Goal: Check status: Check status

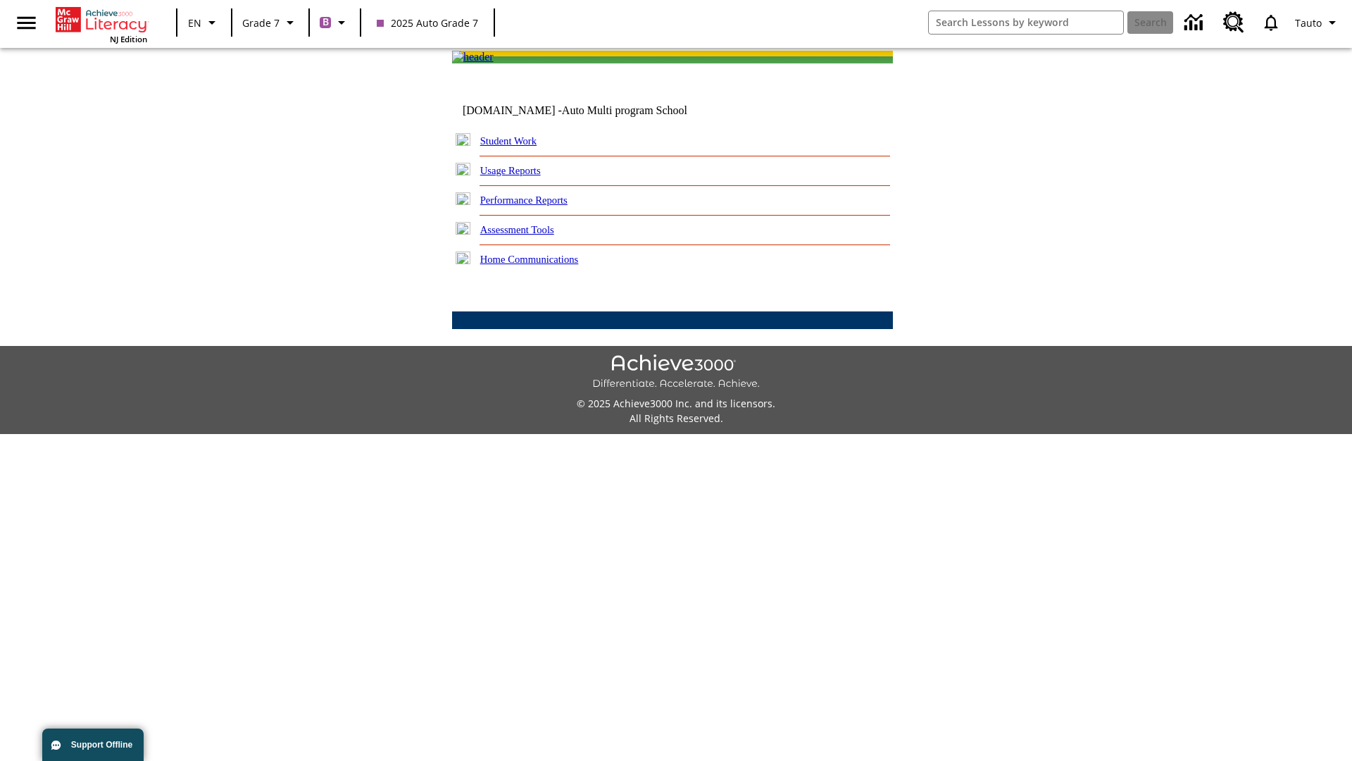
click at [518, 146] on link "Student Work" at bounding box center [508, 140] width 56 height 11
select select "/options/reports/?report_id=24&atype=1&section=2"
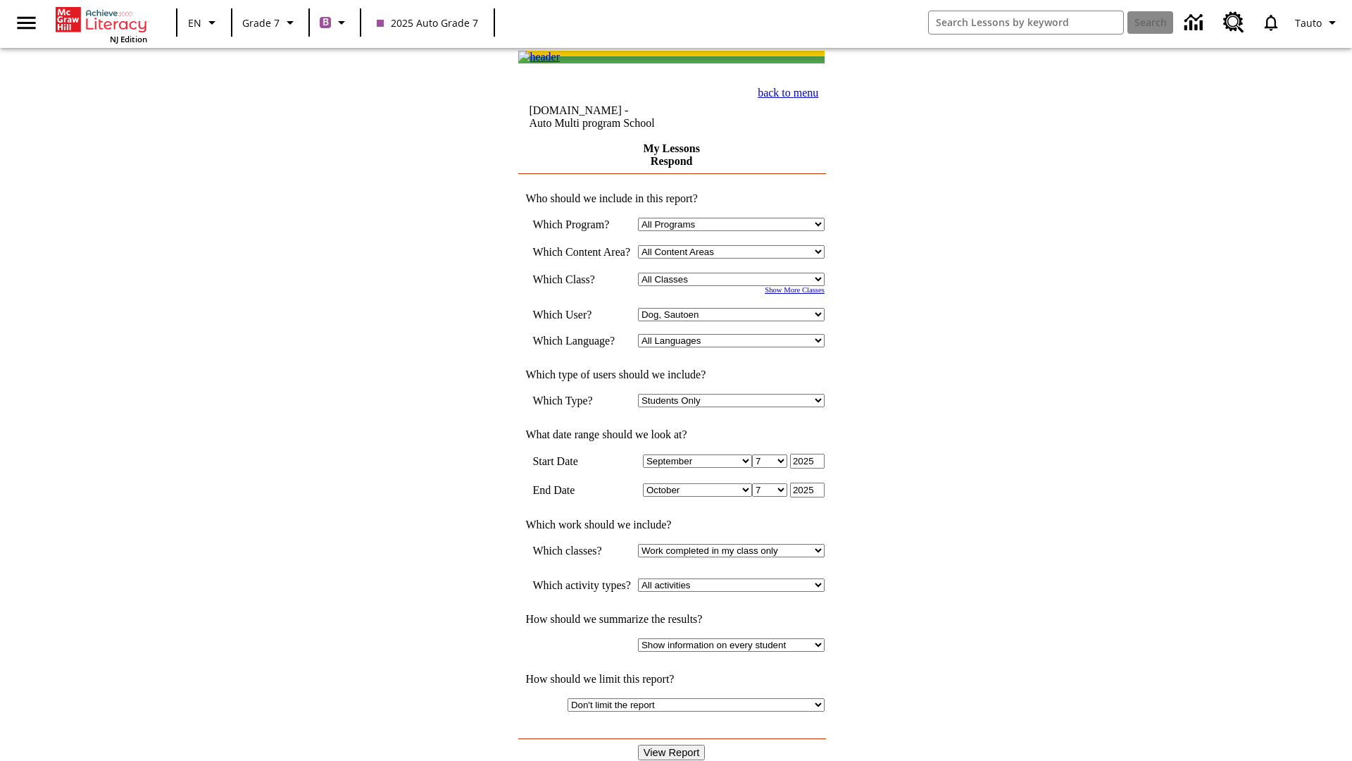
select select "21437138"
select select "4"
type input "2024"
click at [673, 744] on input "View Report" at bounding box center [672, 751] width 68 height 15
